Goal: Transaction & Acquisition: Purchase product/service

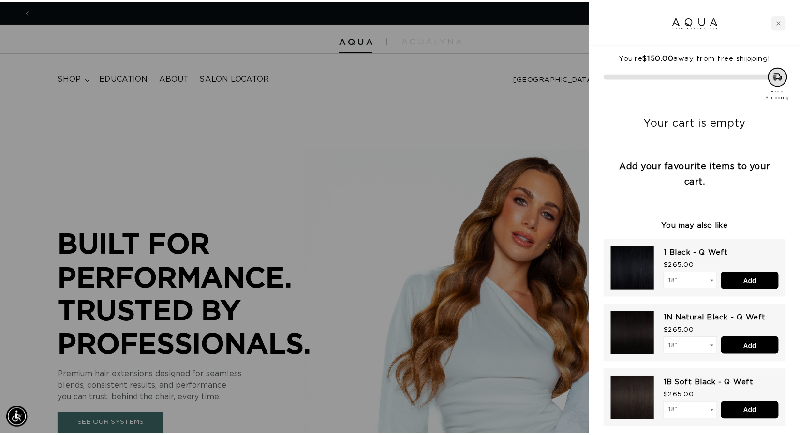
scroll to position [0, 738]
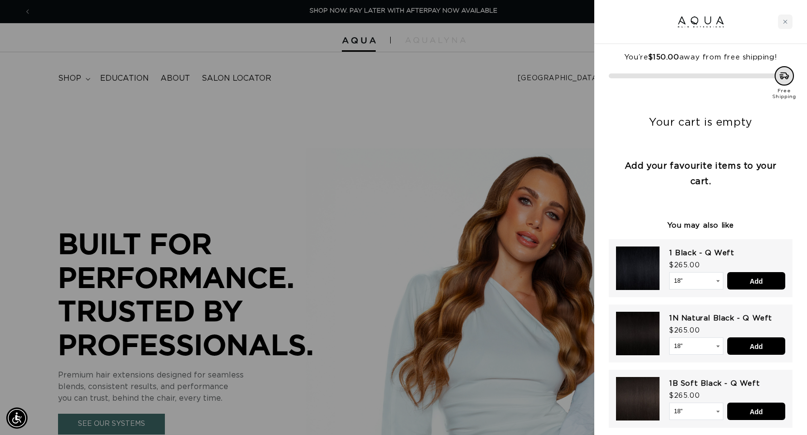
click at [529, 151] on div at bounding box center [403, 217] width 807 height 435
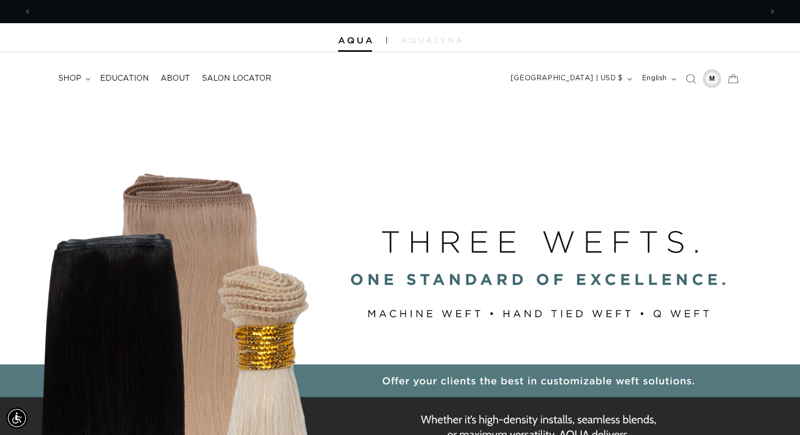
scroll to position [0, 1462]
click at [716, 76] on div at bounding box center [712, 79] width 14 height 14
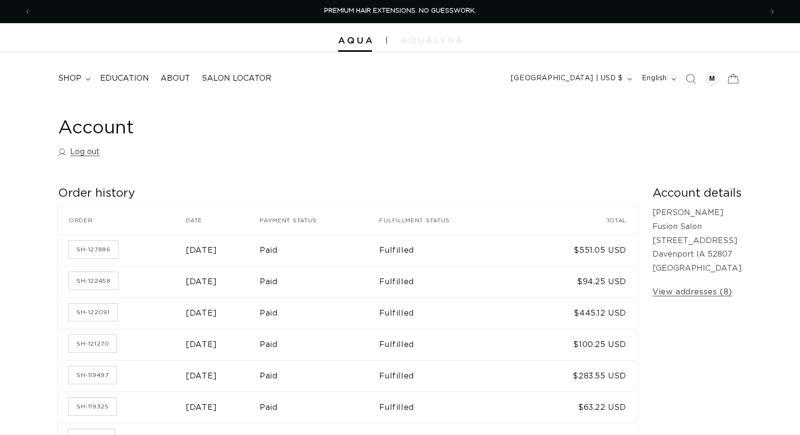
click at [732, 78] on icon at bounding box center [732, 78] width 23 height 23
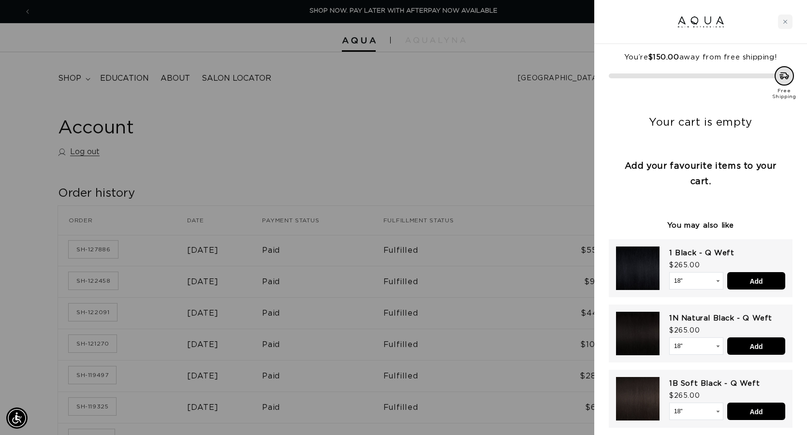
click at [384, 131] on div at bounding box center [403, 217] width 807 height 435
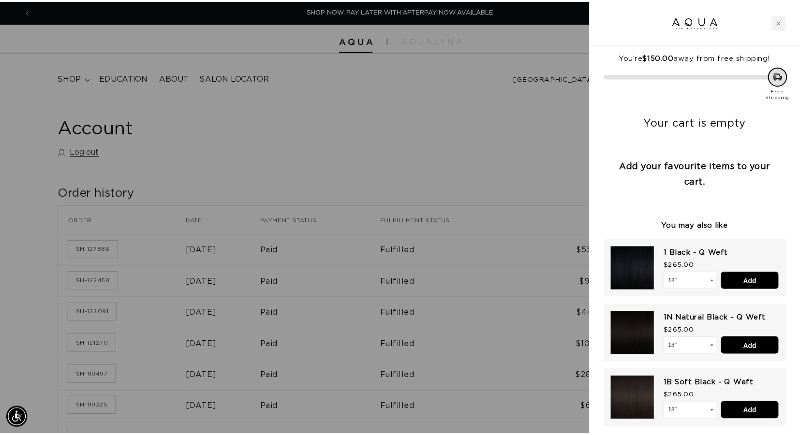
scroll to position [0, 731]
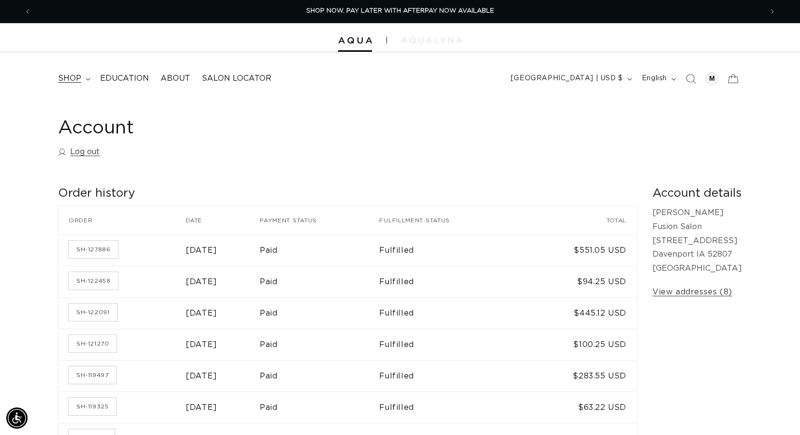
click at [63, 78] on span "shop" at bounding box center [69, 78] width 23 height 10
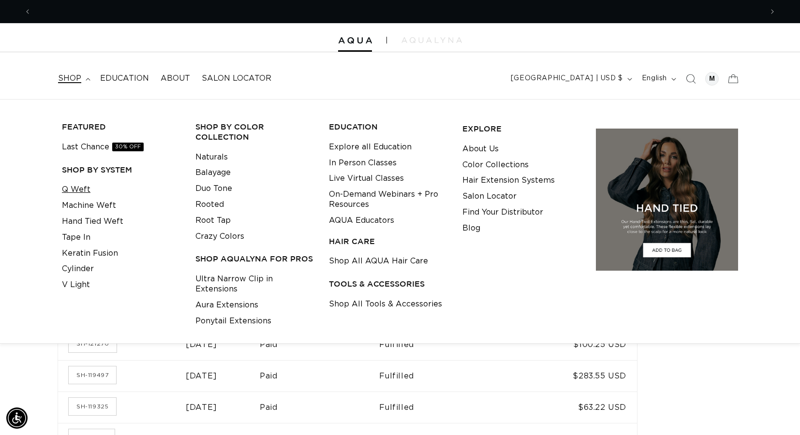
scroll to position [0, 1462]
click at [73, 192] on link "Q Weft" at bounding box center [76, 190] width 29 height 16
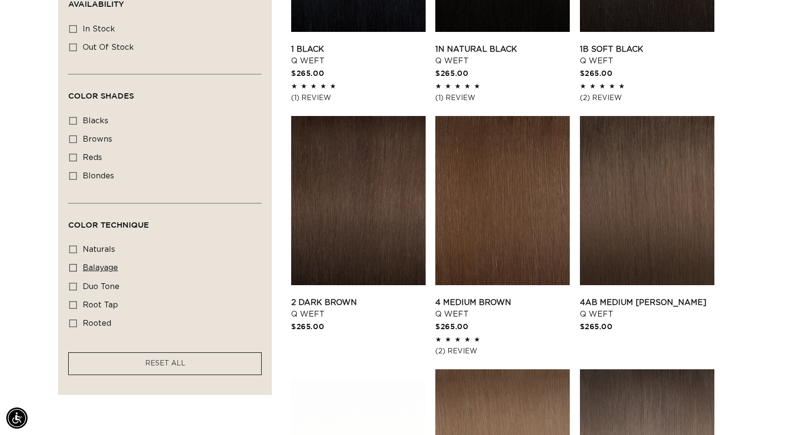
scroll to position [0, 731]
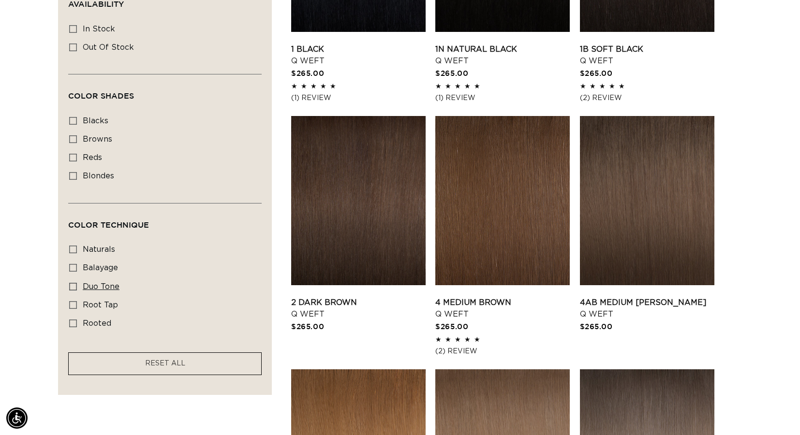
click at [109, 285] on span "duo tone" at bounding box center [101, 287] width 37 height 8
click at [77, 285] on input "duo tone duo tone (5 products)" at bounding box center [73, 287] width 8 height 8
checkbox input "true"
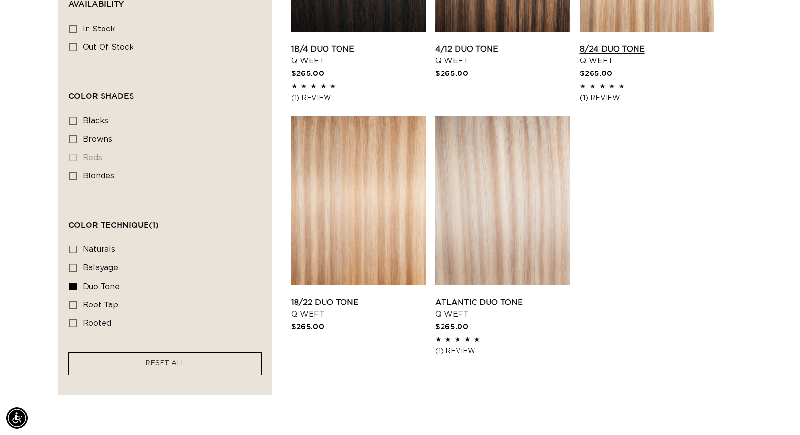
scroll to position [0, 1462]
click at [345, 44] on link "1B/4 Duo Tone Q Weft" at bounding box center [358, 55] width 134 height 23
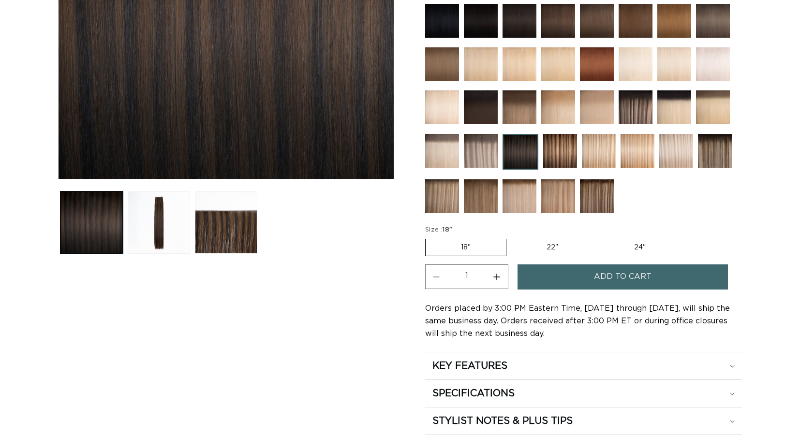
click at [502, 279] on button "Increase quantity for 1B/4 Duo Tone - Q Weft" at bounding box center [497, 276] width 22 height 25
type input "2"
click at [581, 273] on button "Add to cart" at bounding box center [622, 276] width 210 height 25
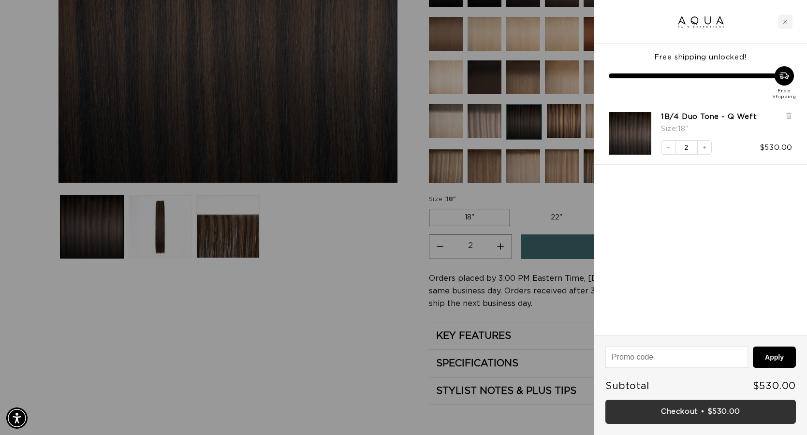
click at [720, 410] on link "Checkout • $530.00" at bounding box center [700, 412] width 190 height 25
